Goal: Information Seeking & Learning: Learn about a topic

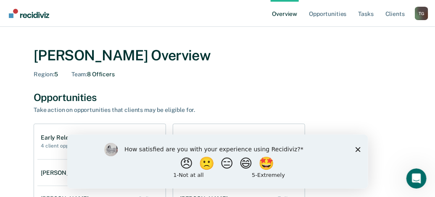
click at [359, 149] on icon "Close survey" at bounding box center [357, 149] width 5 height 5
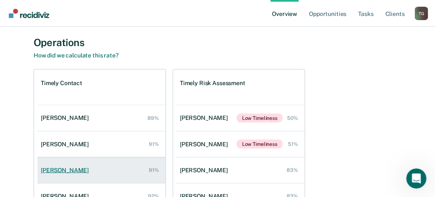
click at [66, 167] on div "[PERSON_NAME]" at bounding box center [66, 170] width 51 height 7
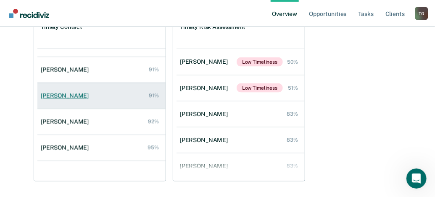
scroll to position [33, 0]
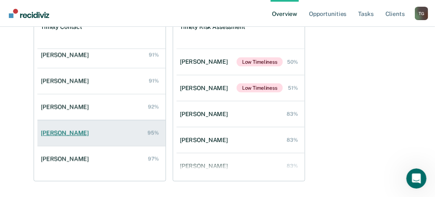
click at [71, 132] on div "[PERSON_NAME]" at bounding box center [66, 133] width 51 height 7
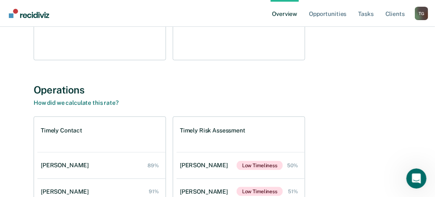
scroll to position [210, 0]
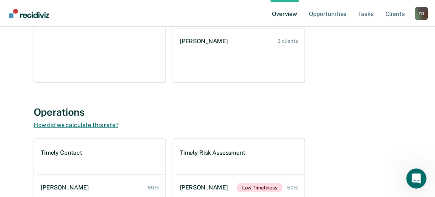
click at [90, 128] on link "How did we calculate this rate?" at bounding box center [76, 125] width 85 height 7
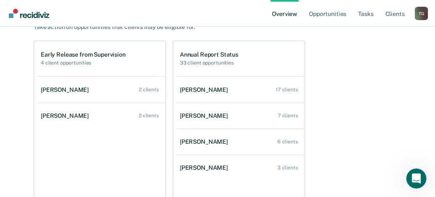
scroll to position [0, 0]
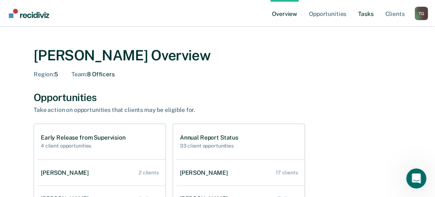
click at [372, 13] on link "Tasks" at bounding box center [365, 13] width 18 height 27
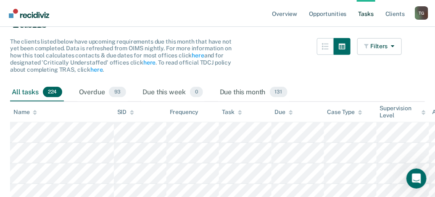
scroll to position [126, 0]
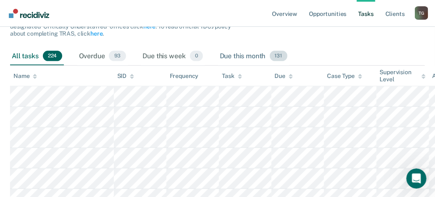
click at [247, 54] on div "Due this month 131" at bounding box center [253, 56] width 71 height 18
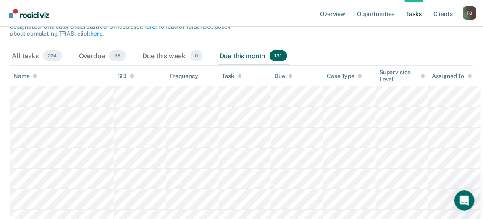
click at [440, 74] on icon at bounding box center [470, 75] width 4 height 5
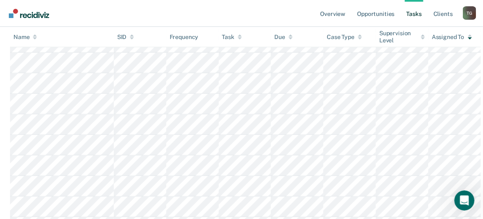
scroll to position [312, 0]
click at [165, 11] on nav "Overview Opportunities Tasks Client s [PERSON_NAME] T G Profile How it works Lo…" at bounding box center [241, 13] width 483 height 27
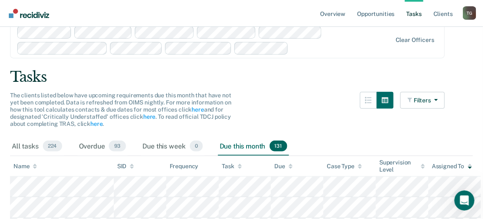
scroll to position [47, 0]
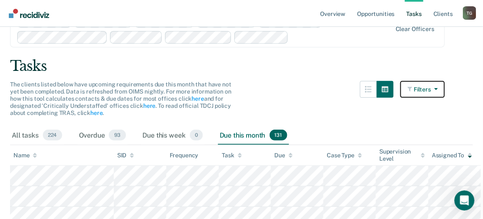
click at [440, 96] on button "Filters" at bounding box center [422, 89] width 45 height 17
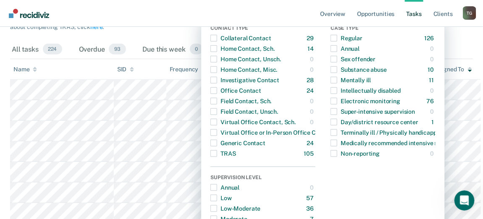
scroll to position [0, 0]
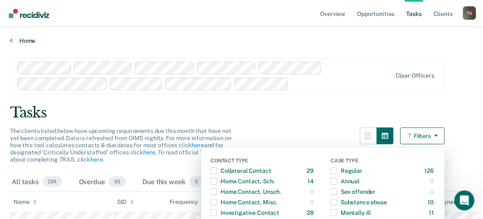
click at [27, 42] on link "Home" at bounding box center [241, 41] width 463 height 8
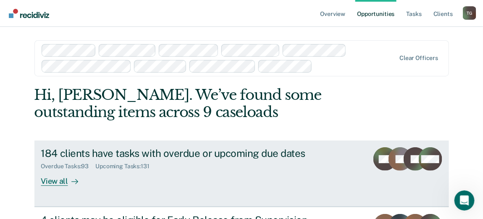
scroll to position [93, 0]
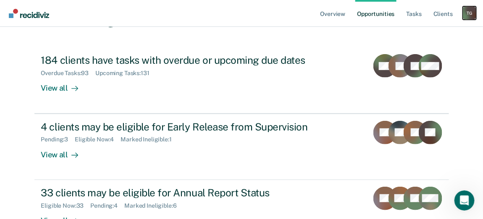
click at [440, 8] on div "T G" at bounding box center [469, 12] width 13 height 13
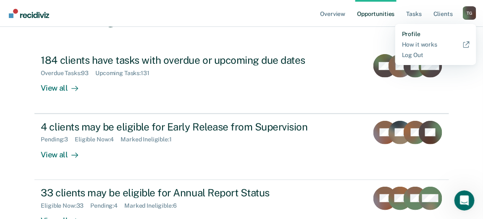
click at [414, 35] on link "Profile" at bounding box center [436, 34] width 68 height 7
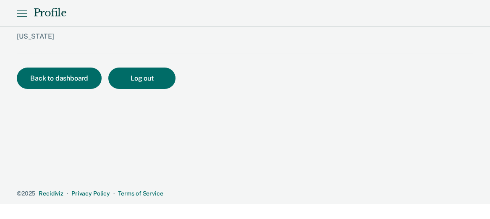
click at [24, 6] on div "Profile" at bounding box center [245, 13] width 490 height 27
click at [25, 10] on icon at bounding box center [22, 10] width 9 height 0
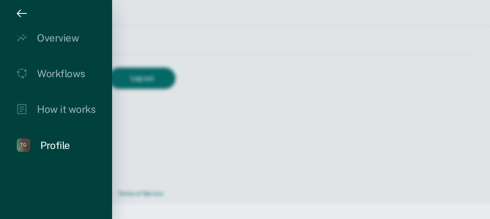
click at [62, 144] on div "Profile" at bounding box center [55, 145] width 30 height 12
click at [25, 10] on icon "drawer" at bounding box center [22, 13] width 10 height 10
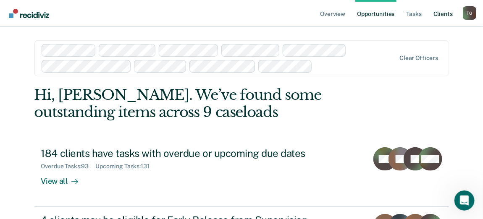
click at [440, 13] on link "Client s" at bounding box center [443, 13] width 23 height 27
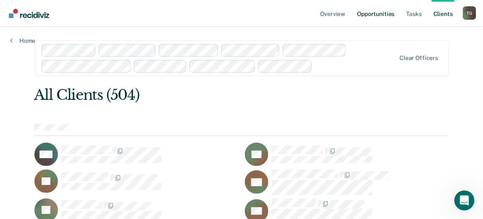
click at [373, 17] on link "Opportunities" at bounding box center [375, 13] width 41 height 27
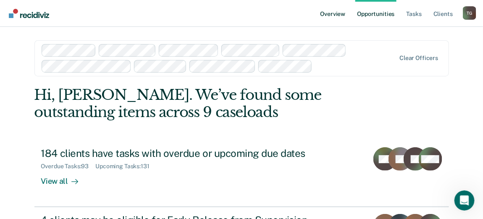
click at [325, 13] on link "Overview" at bounding box center [333, 13] width 29 height 27
